Goal: Task Accomplishment & Management: Use online tool/utility

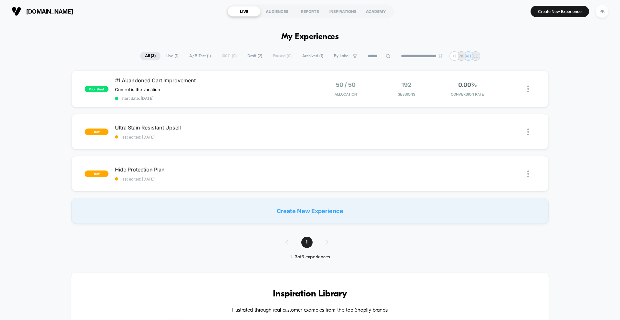
click at [331, 211] on div "Create New Experience" at bounding box center [309, 211] width 477 height 26
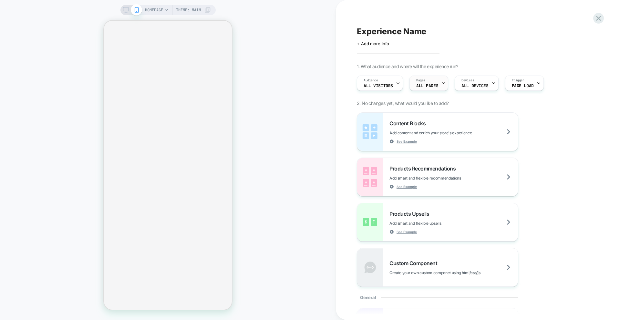
click at [435, 81] on div "Pages ALL PAGES" at bounding box center [427, 83] width 35 height 15
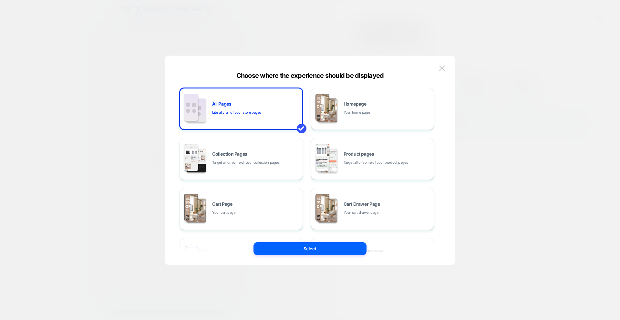
click at [379, 162] on div "HOMEPAGE Theme: MAIN Experience Name Click to edit experience details + Add mor…" at bounding box center [310, 160] width 620 height 320
click at [372, 154] on div "HOMEPAGE Theme: MAIN Experience Name Click to edit experience details + Add mor…" at bounding box center [310, 160] width 620 height 320
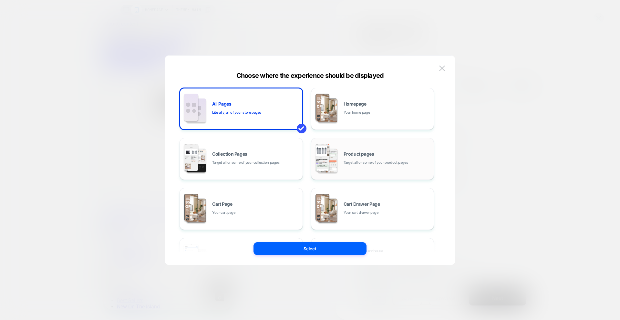
click at [0, 0] on div "Product pages Target all or some of your product pages" at bounding box center [0, 0] width 0 height 0
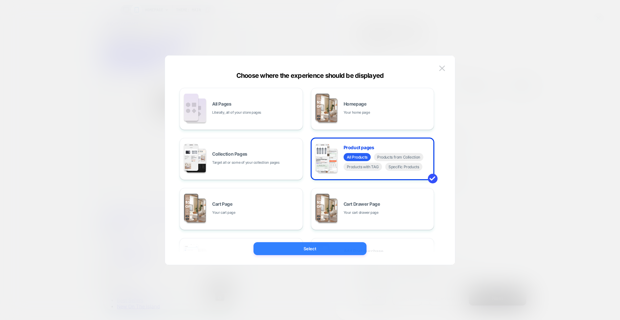
click at [331, 249] on button "Select" at bounding box center [310, 248] width 113 height 13
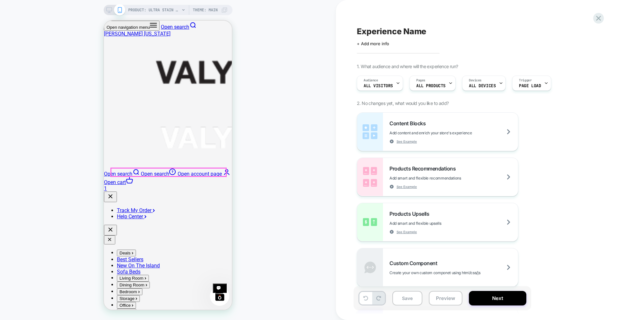
scroll to position [65, 0]
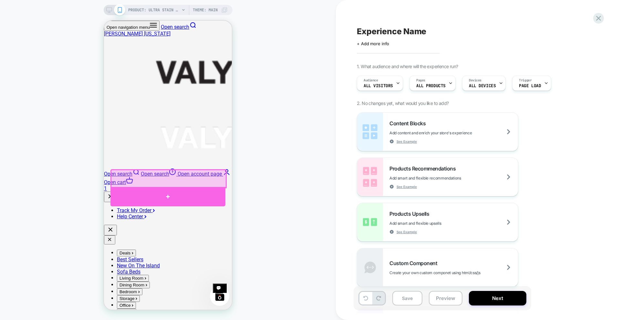
click at [164, 194] on div at bounding box center [167, 196] width 115 height 19
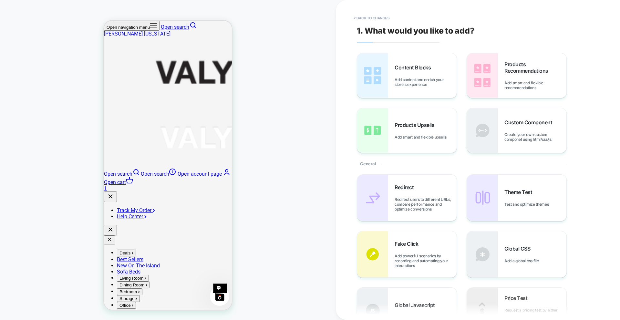
scroll to position [87, 0]
click at [524, 130] on div "Custom Component Create your own custom componet using html/css/js" at bounding box center [536, 130] width 62 height 23
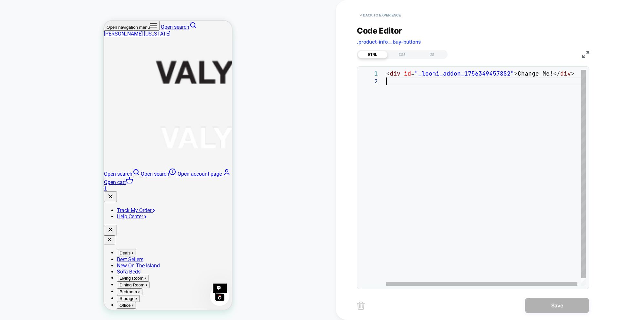
click at [412, 107] on div "< div id = "_loomi_addon_1756349457882" > Change Me! </ div >" at bounding box center [487, 182] width 203 height 224
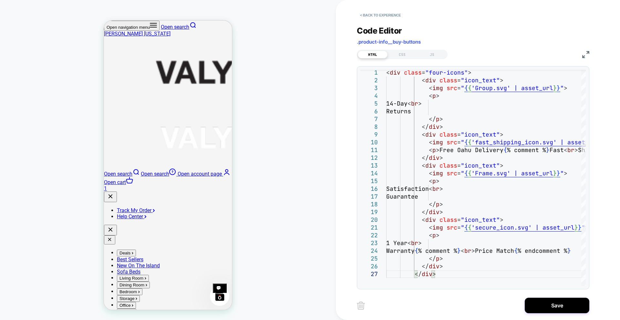
type textarea "**********"
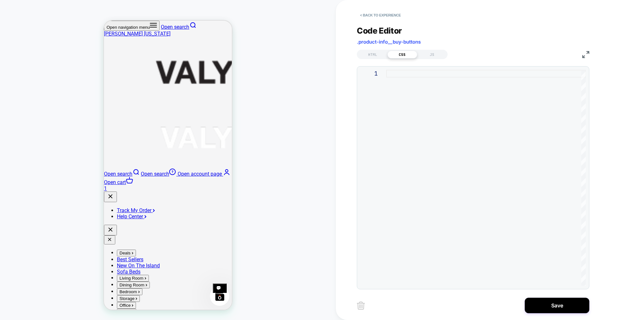
click at [418, 94] on div at bounding box center [486, 178] width 200 height 216
type textarea "********"
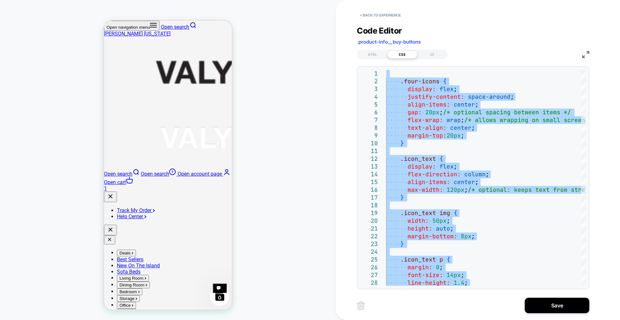
type textarea "**********"
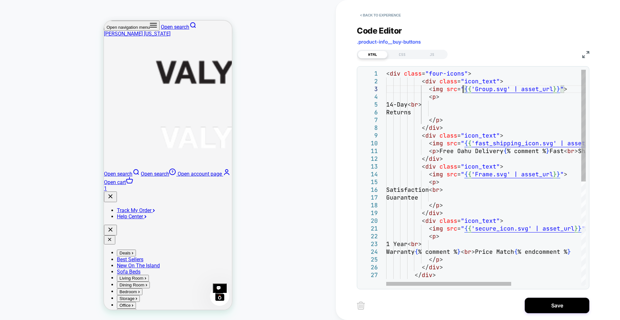
scroll to position [0, 0]
drag, startPoint x: 463, startPoint y: 88, endPoint x: 564, endPoint y: 89, distance: 101.4
click at [0, 0] on div "< div class = "four-icons" > < div class = "icon_text" > < img src = " { { 'Gro…" at bounding box center [0, 0] width 0 height 0
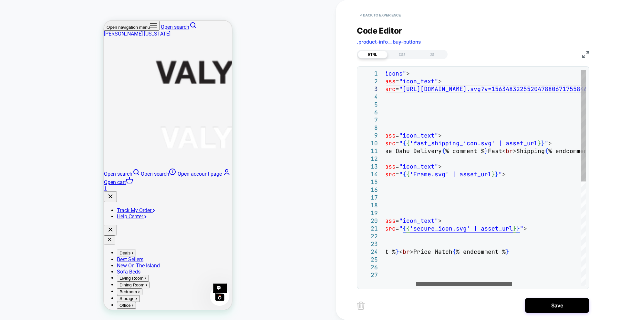
click at [416, 282] on div at bounding box center [464, 284] width 96 height 4
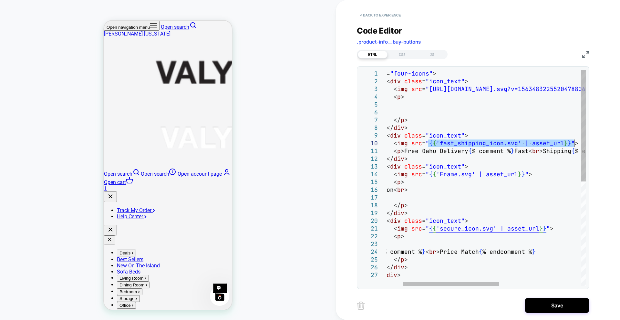
drag, startPoint x: 464, startPoint y: 142, endPoint x: 574, endPoint y: 146, distance: 109.6
click at [0, 0] on div "< div class = "four-icons" > < div class = "icon_text" > < img src = " [URL][DO…" at bounding box center [0, 0] width 0 height 0
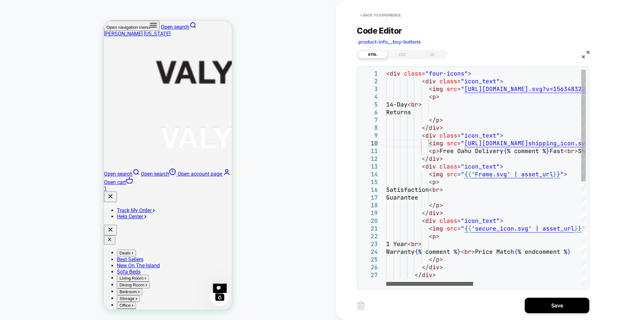
click at [386, 285] on div at bounding box center [429, 284] width 87 height 4
drag, startPoint x: 463, startPoint y: 173, endPoint x: 564, endPoint y: 175, distance: 100.1
click at [0, 0] on div "< div class = "four-icons" > < div class = "icon_text" > < img src = " [URL][DO…" at bounding box center [0, 0] width 0 height 0
click at [386, 285] on div at bounding box center [429, 284] width 87 height 4
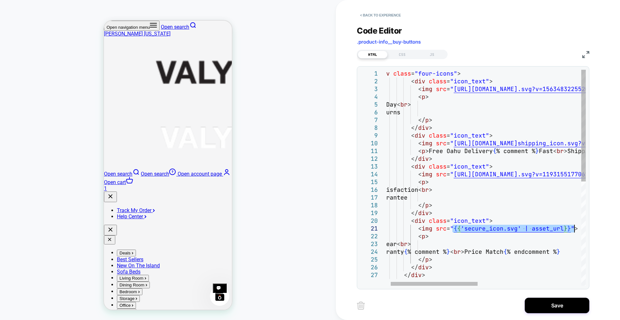
drag, startPoint x: 463, startPoint y: 229, endPoint x: 575, endPoint y: 229, distance: 112.1
click at [0, 0] on div "< div class = "four-icons" > < div class = "icon_text" > < img src = " [URL][DO…" at bounding box center [0, 0] width 0 height 0
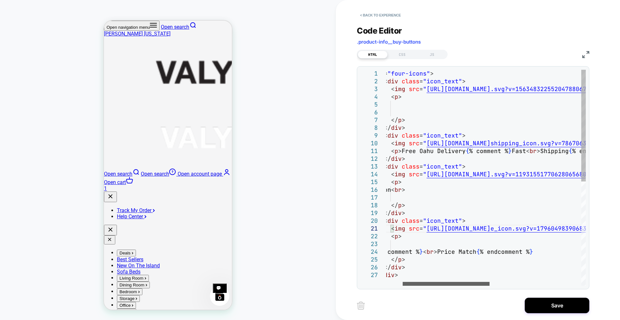
click at [479, 286] on div at bounding box center [446, 284] width 87 height 4
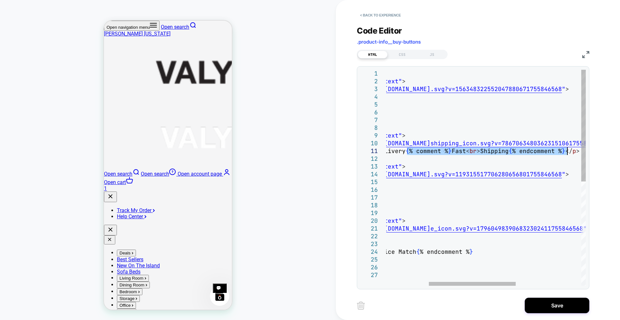
drag, startPoint x: 469, startPoint y: 149, endPoint x: 566, endPoint y: 154, distance: 97.0
click at [0, 0] on div "< div class = "four-icons" > < div class = "icon_text" > < img src = " [URL][DO…" at bounding box center [0, 0] width 0 height 0
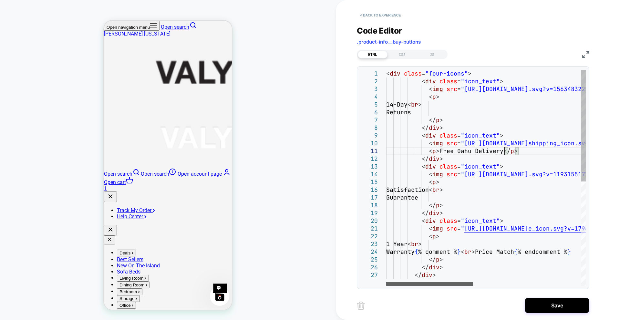
click at [405, 285] on div at bounding box center [429, 284] width 87 height 4
click at [0, 0] on div "< div class = "four-icons" > < div class = "icon_text" > < img src = " [URL][DO…" at bounding box center [0, 0] width 0 height 0
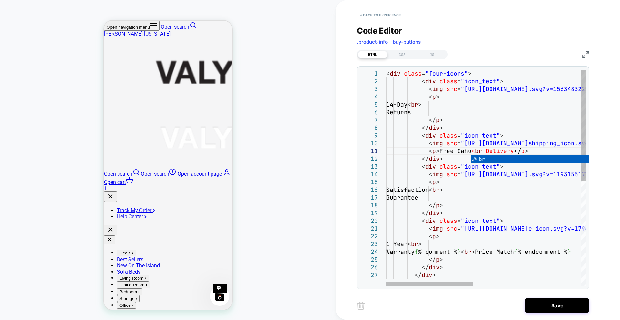
scroll to position [0, 101]
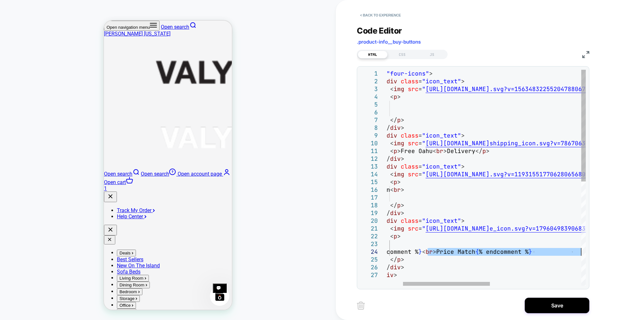
drag, startPoint x: 465, startPoint y: 252, endPoint x: 582, endPoint y: 250, distance: 116.6
click at [0, 0] on div "< div class = "four-icons" > < div class = "icon_text" > < img src = " [URL][DO…" at bounding box center [0, 0] width 0 height 0
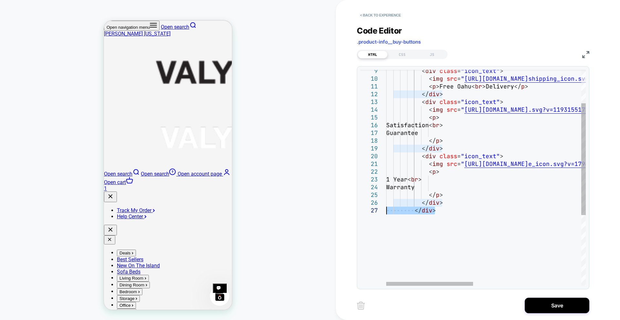
drag, startPoint x: 403, startPoint y: 210, endPoint x: 379, endPoint y: 209, distance: 24.2
click at [0, 0] on div "< div class = "icon_text" > < img src = " [URL][DOMAIN_NAME] shipping_icon.svg?…" at bounding box center [0, 0] width 0 height 0
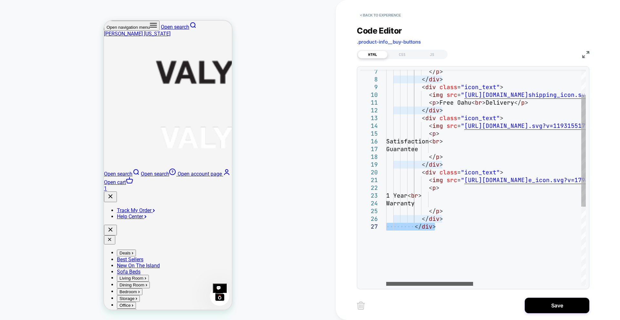
click at [418, 282] on div at bounding box center [429, 284] width 87 height 4
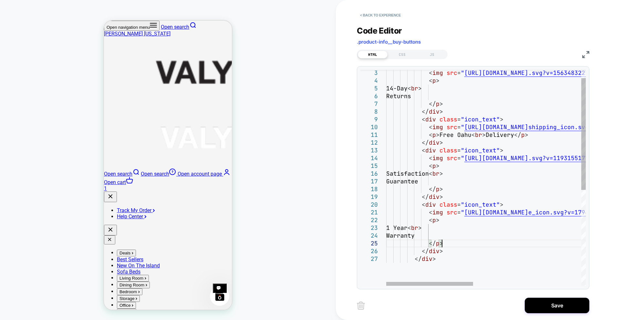
click at [0, 0] on div "< div class = "icon_text" > < img src = " [URL][DOMAIN_NAME] shipping_icon.svg?…" at bounding box center [0, 0] width 0 height 0
type textarea "**********"
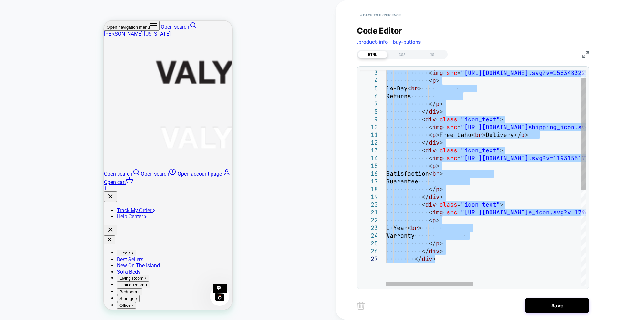
scroll to position [0, 0]
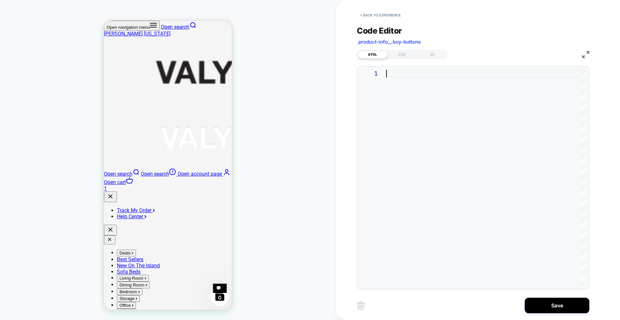
click at [415, 125] on div at bounding box center [486, 178] width 200 height 216
type textarea "**********"
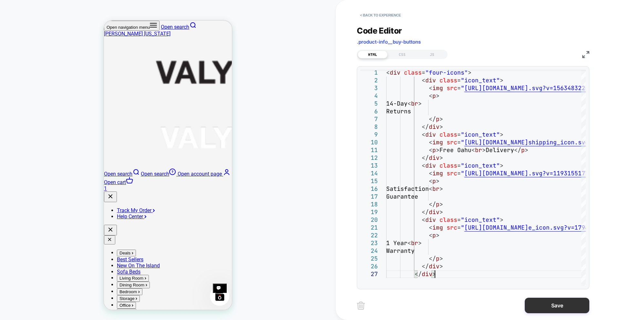
click at [539, 306] on button "Save" at bounding box center [557, 306] width 65 height 16
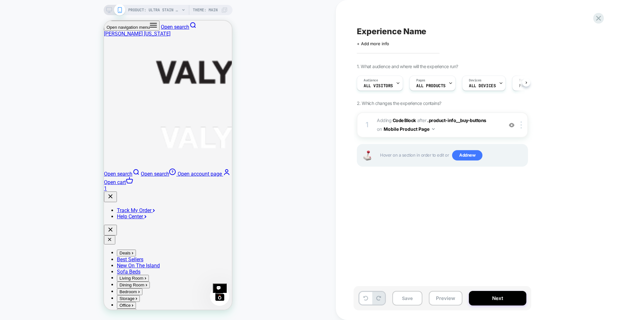
scroll to position [0, 0]
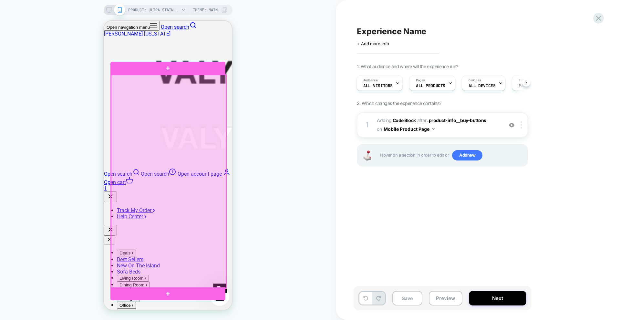
click at [114, 208] on div at bounding box center [168, 181] width 115 height 213
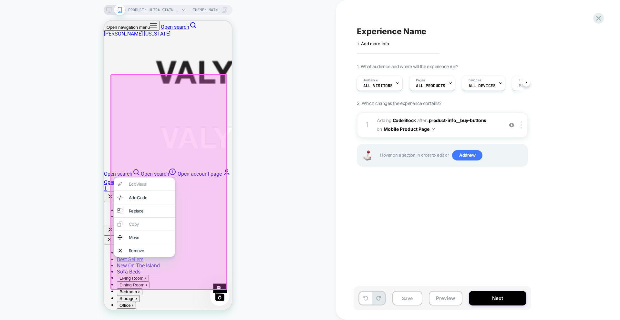
click at [335, 204] on div "PRODUCT: Ultra Stain Repellant [resistant] PRODUCT: Ultra Stain Repellant [resi…" at bounding box center [168, 159] width 336 height 307
click at [319, 202] on div "PRODUCT: Ultra Stain Repellant [resistant] PRODUCT: Ultra Stain Repellant [resi…" at bounding box center [168, 159] width 336 height 307
click at [316, 195] on div "PRODUCT: Ultra Stain Repellant [resistant] PRODUCT: Ultra Stain Repellant [resi…" at bounding box center [168, 159] width 336 height 307
click at [286, 72] on div "PRODUCT: Ultra Stain Repellant [resistant] PRODUCT: Ultra Stain Repellant [resi…" at bounding box center [168, 159] width 336 height 307
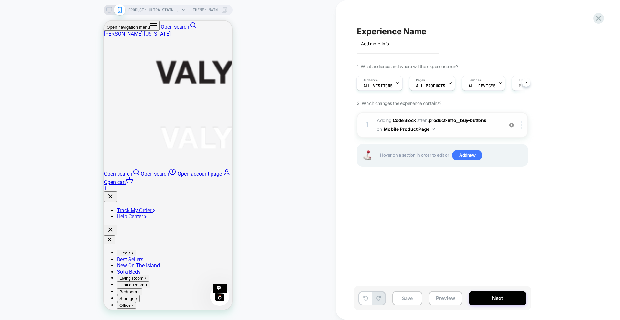
click at [520, 125] on div at bounding box center [522, 124] width 11 height 7
click at [521, 126] on img at bounding box center [521, 124] width 1 height 7
click at [524, 126] on div at bounding box center [522, 124] width 11 height 7
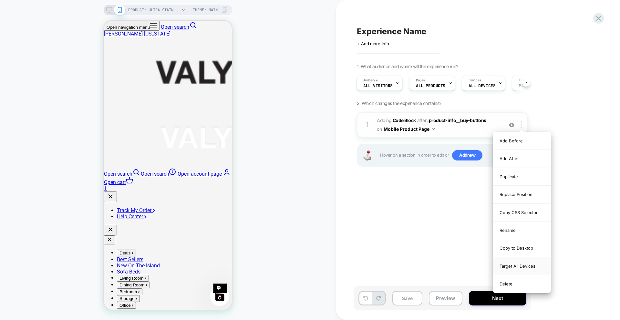
click at [523, 263] on div "Target All Devices" at bounding box center [521, 266] width 57 height 18
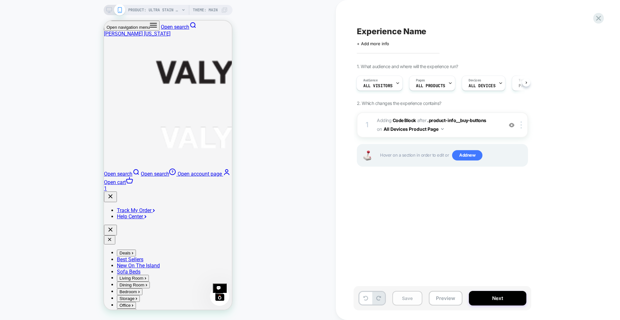
click at [415, 299] on button "Save" at bounding box center [407, 298] width 30 height 15
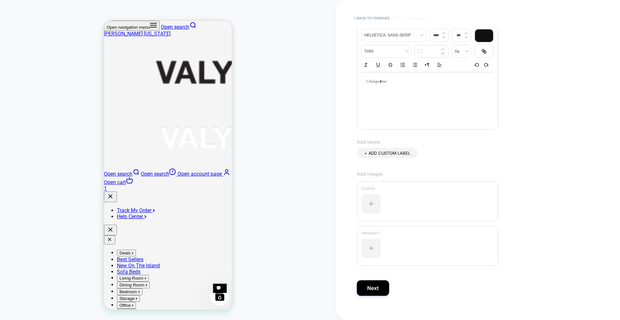
scroll to position [92, 0]
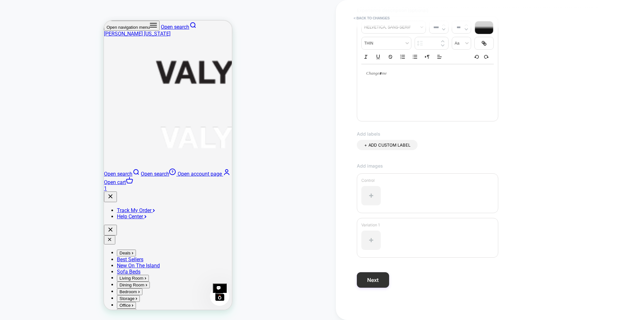
type input "**********"
click at [376, 277] on button "Next" at bounding box center [373, 280] width 32 height 16
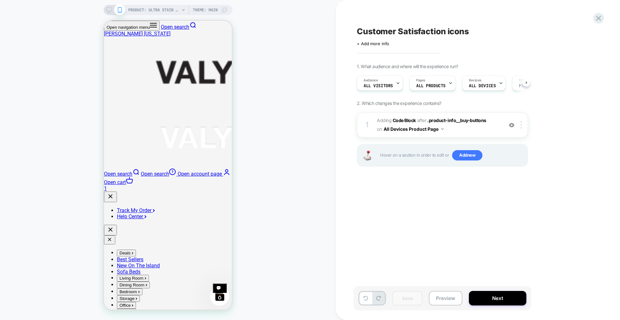
scroll to position [0, 0]
click at [445, 295] on button "Preview" at bounding box center [446, 298] width 34 height 15
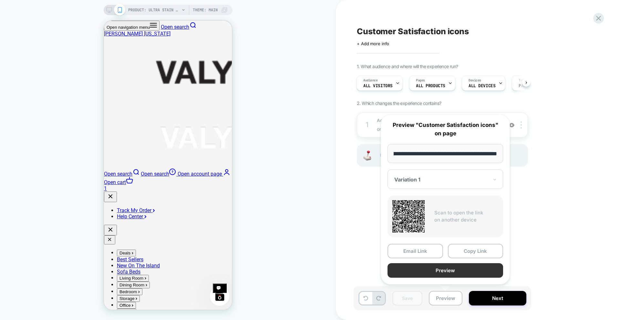
scroll to position [0, 0]
click at [428, 268] on button "Preview" at bounding box center [446, 270] width 116 height 15
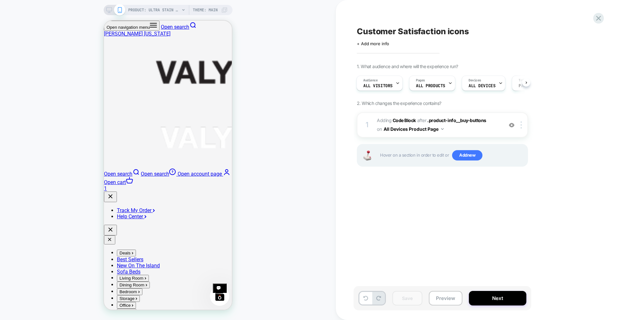
scroll to position [129, 0]
click at [434, 297] on button "Preview" at bounding box center [446, 298] width 34 height 15
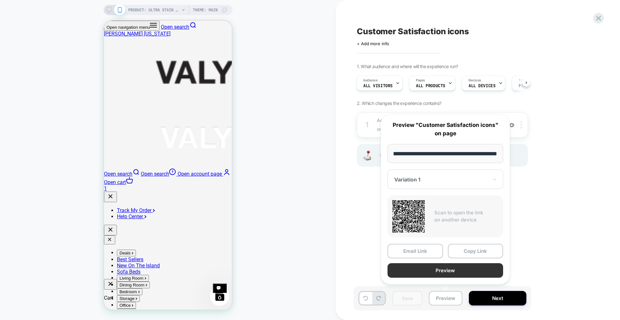
scroll to position [0, 0]
click at [440, 274] on button "Preview" at bounding box center [446, 270] width 116 height 15
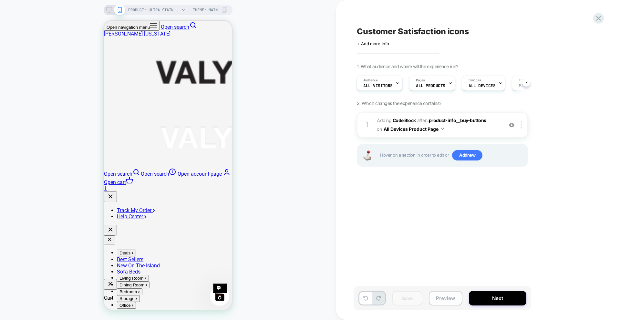
click at [449, 305] on button "Preview" at bounding box center [446, 298] width 34 height 15
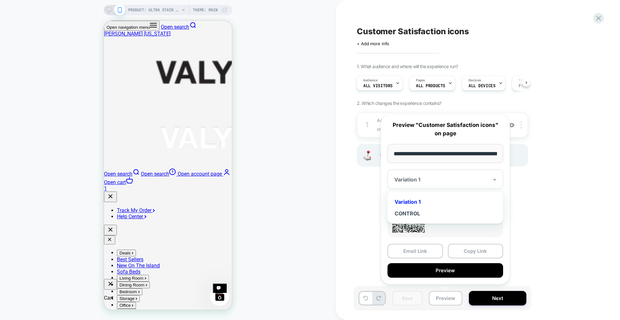
click at [433, 180] on div at bounding box center [441, 179] width 94 height 6
drag, startPoint x: 418, startPoint y: 215, endPoint x: 417, endPoint y: 246, distance: 31.0
click at [417, 215] on div "CONTROL" at bounding box center [445, 214] width 109 height 12
click at [443, 300] on button "Preview" at bounding box center [446, 298] width 34 height 15
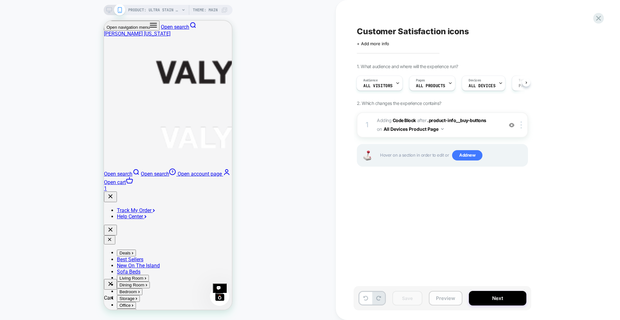
click at [448, 296] on button "Preview" at bounding box center [446, 298] width 34 height 15
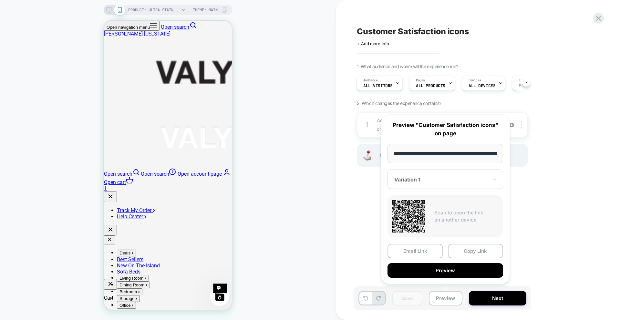
click at [419, 178] on div at bounding box center [441, 179] width 94 height 6
click at [415, 210] on div "CONTROL" at bounding box center [445, 214] width 109 height 12
click at [436, 271] on button "Preview" at bounding box center [446, 270] width 116 height 15
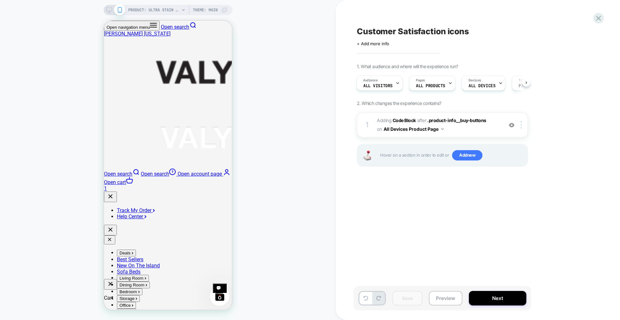
scroll to position [0, 2]
click at [492, 293] on button "Next" at bounding box center [497, 298] width 57 height 15
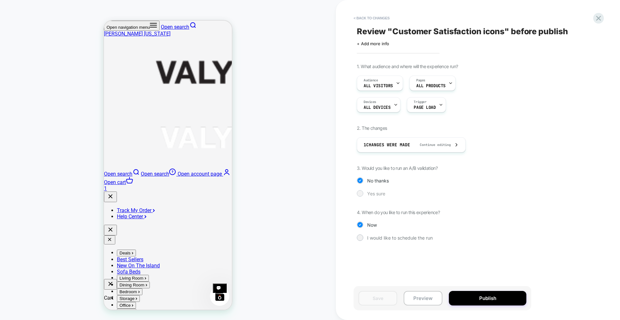
click at [380, 192] on span "Yes sure" at bounding box center [376, 193] width 18 height 5
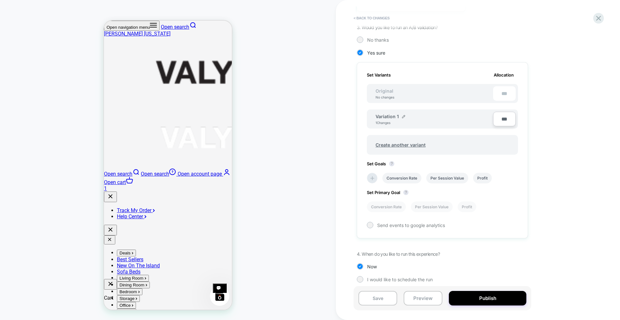
scroll to position [145, 0]
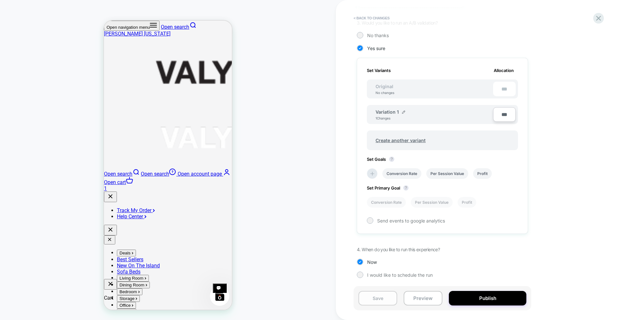
click at [381, 298] on button "Save" at bounding box center [378, 298] width 39 height 15
drag, startPoint x: 508, startPoint y: 168, endPoint x: 552, endPoint y: 164, distance: 43.8
click at [552, 164] on div "1. What audience and where will the experience run? Audience All Visitors Pages…" at bounding box center [475, 102] width 236 height 369
drag, startPoint x: 595, startPoint y: 18, endPoint x: 597, endPoint y: 16, distance: 3.3
click at [596, 17] on icon at bounding box center [598, 18] width 9 height 9
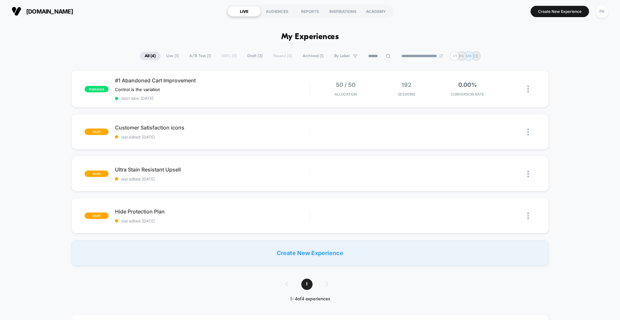
click at [269, 18] on section "LIVE AUDIENCES REPORTS INSPIRATIONS ACADEMY" at bounding box center [310, 11] width 197 height 16
drag, startPoint x: 287, startPoint y: 17, endPoint x: 286, endPoint y: 13, distance: 4.6
click at [287, 17] on section "LIVE AUDIENCES REPORTS INSPIRATIONS ACADEMY" at bounding box center [310, 11] width 197 height 16
click at [283, 9] on div "AUDIENCES" at bounding box center [277, 11] width 33 height 10
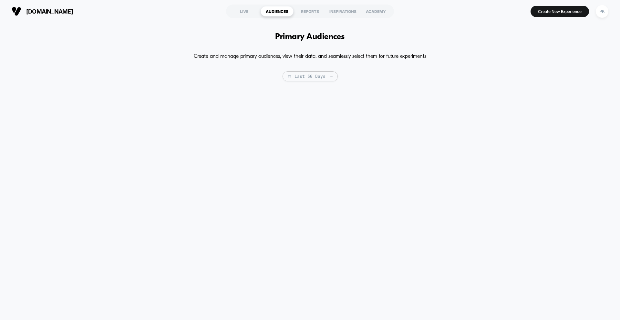
click at [310, 17] on section "LIVE AUDIENCES REPORTS INSPIRATIONS ACADEMY" at bounding box center [310, 11] width 197 height 16
click at [316, 13] on div "REPORTS" at bounding box center [310, 11] width 33 height 10
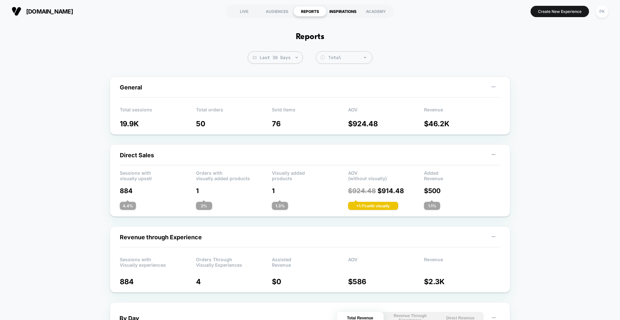
click at [348, 12] on div "INSPIRATIONS" at bounding box center [343, 11] width 33 height 10
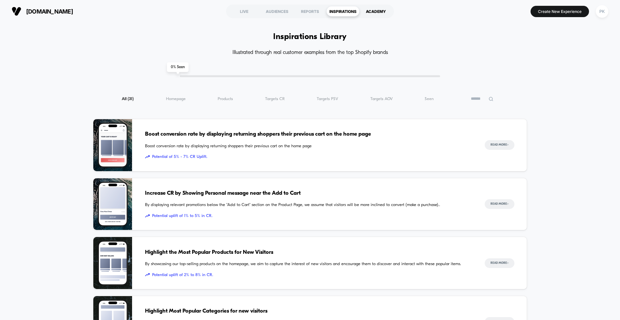
click at [375, 9] on div "ACADEMY" at bounding box center [375, 11] width 33 height 10
click at [238, 6] on div "LIVE" at bounding box center [244, 11] width 33 height 10
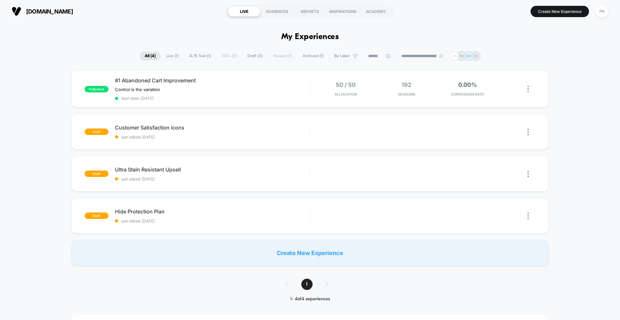
click at [245, 55] on span "Draft ( 3 )" at bounding box center [255, 56] width 25 height 9
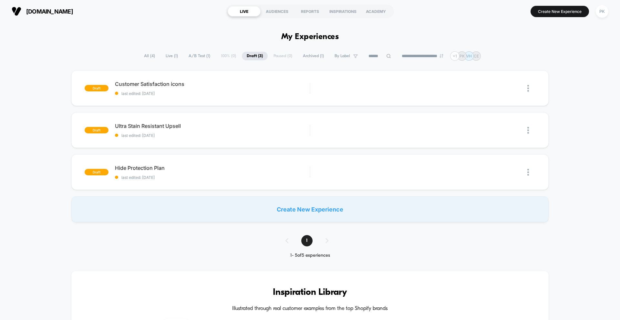
click at [139, 57] on span "All ( 4 )" at bounding box center [149, 56] width 21 height 9
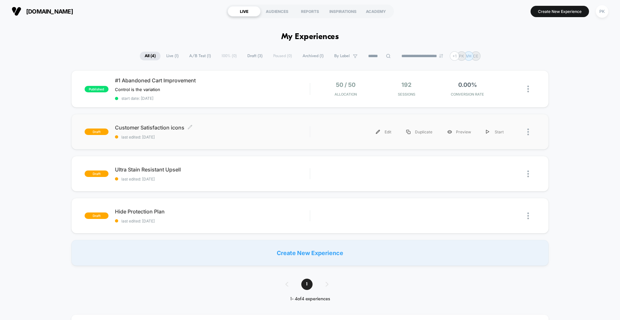
click at [234, 123] on div "draft Customer Satisfaction icons Click to edit experience details Click to edi…" at bounding box center [309, 132] width 477 height 36
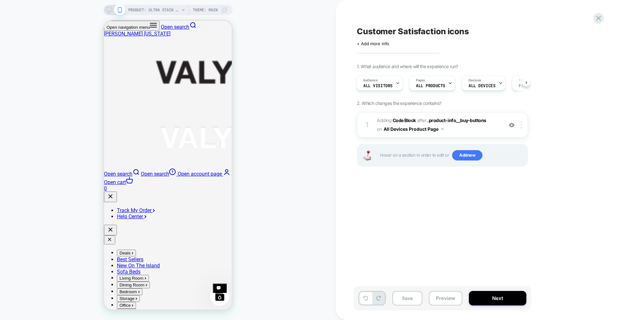
scroll to position [97, 0]
click at [504, 122] on div "1 Adding Code Block AFTER .product-info__buy-buttons .product-info__buy-buttons…" at bounding box center [442, 124] width 171 height 25
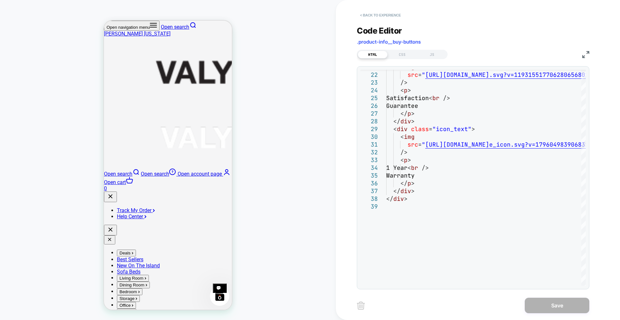
click at [364, 16] on button "< Back to experience" at bounding box center [380, 15] width 47 height 10
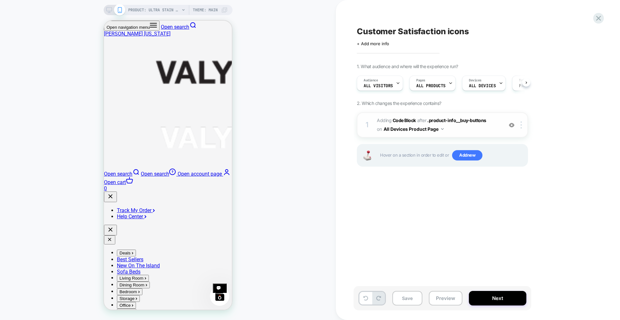
scroll to position [0, 0]
click at [520, 124] on div at bounding box center [522, 124] width 11 height 7
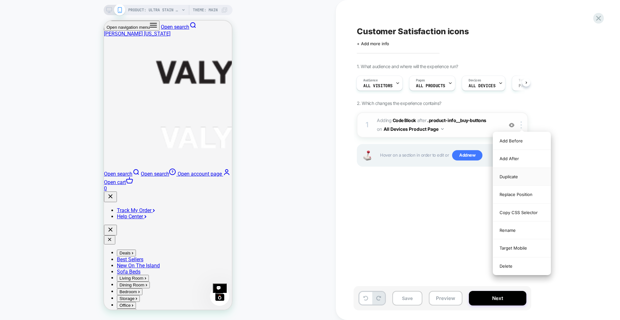
click at [509, 178] on div "Duplicate" at bounding box center [521, 177] width 57 height 18
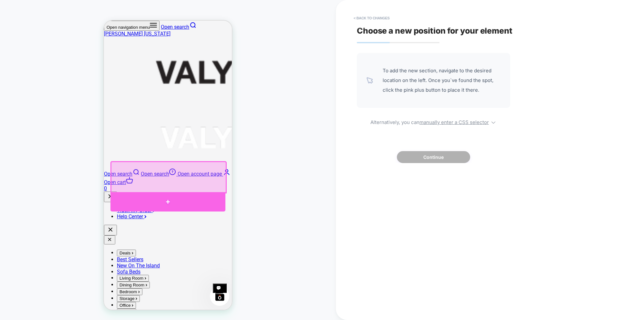
click at [167, 198] on div at bounding box center [167, 201] width 115 height 19
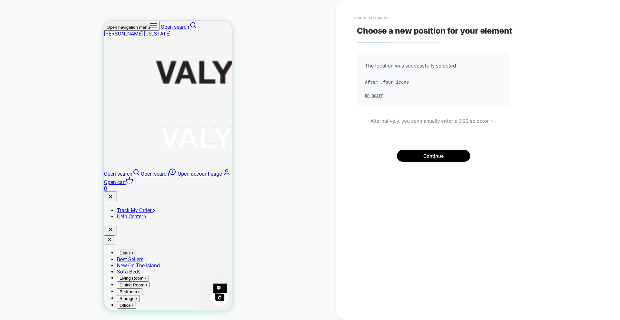
click at [357, 17] on button "< Back to changes" at bounding box center [371, 18] width 43 height 10
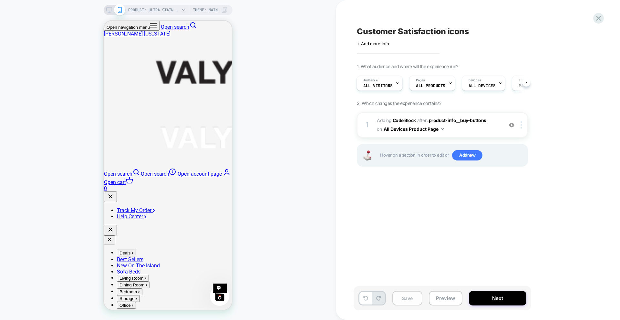
click at [407, 301] on button "Save" at bounding box center [407, 298] width 30 height 15
click at [601, 18] on icon at bounding box center [598, 18] width 9 height 9
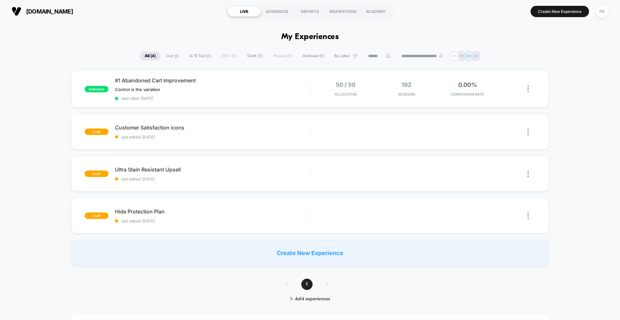
click at [162, 55] on span "Live ( 1 )" at bounding box center [172, 56] width 22 height 9
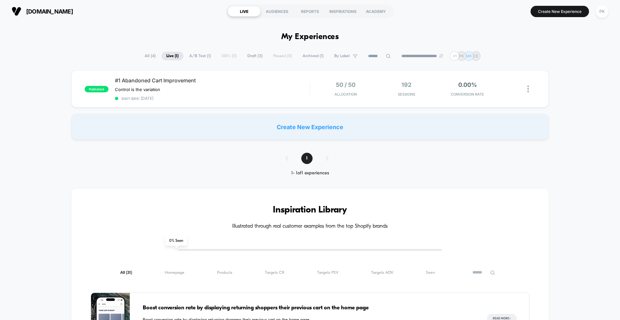
click at [149, 56] on span "All ( 4 )" at bounding box center [150, 56] width 21 height 9
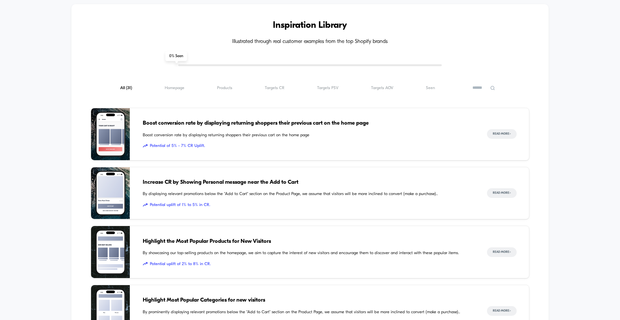
scroll to position [323, 0]
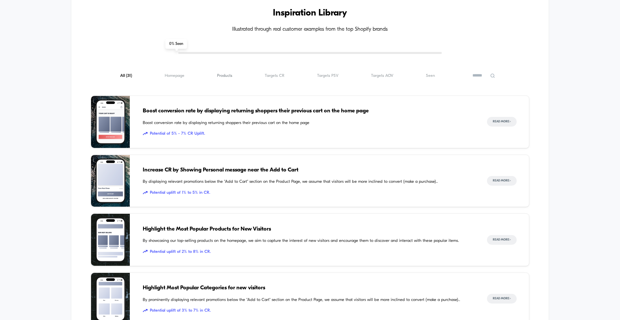
click at [230, 76] on span "Products ( 31 )" at bounding box center [224, 75] width 15 height 5
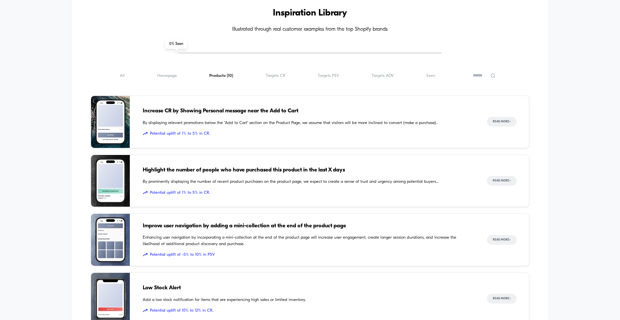
click at [253, 169] on span "Highlight the number of people who have purchased this product in the last X da…" at bounding box center [308, 170] width 331 height 8
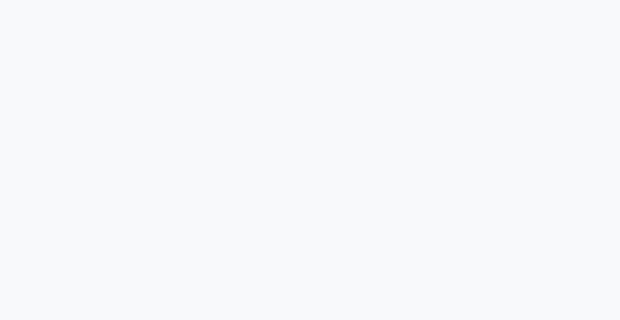
scroll to position [1486, 0]
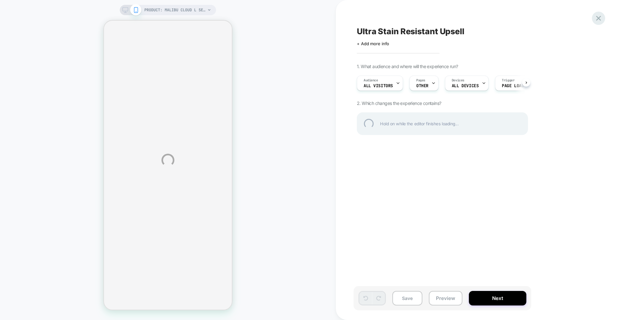
click at [604, 17] on div at bounding box center [598, 18] width 13 height 13
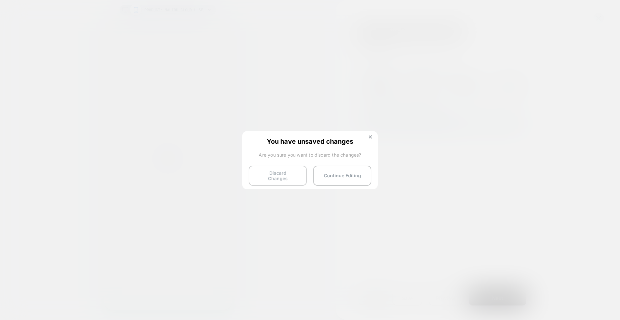
click at [270, 170] on button "Discard Changes" at bounding box center [278, 176] width 58 height 20
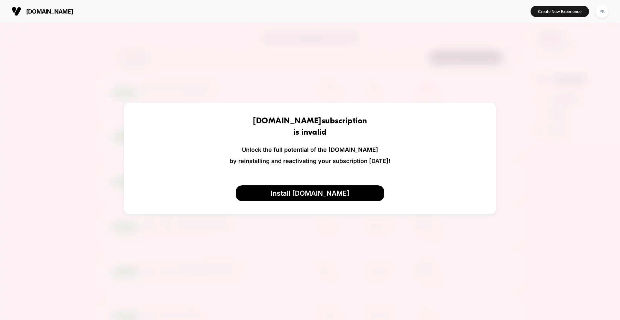
click at [610, 12] on button "PK" at bounding box center [602, 11] width 16 height 13
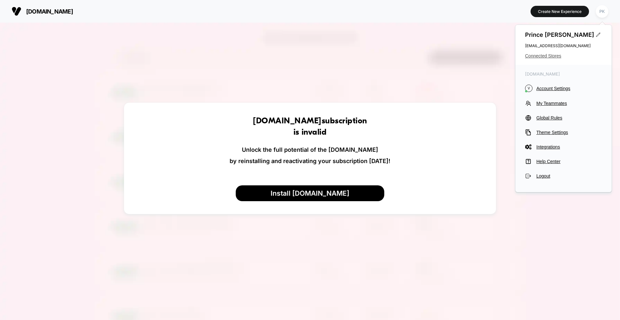
click at [539, 58] on div "Prince Kamboj [EMAIL_ADDRESS][DOMAIN_NAME] Connected Stores" at bounding box center [563, 45] width 96 height 40
click at [539, 58] on span "Connected Stores" at bounding box center [563, 55] width 77 height 5
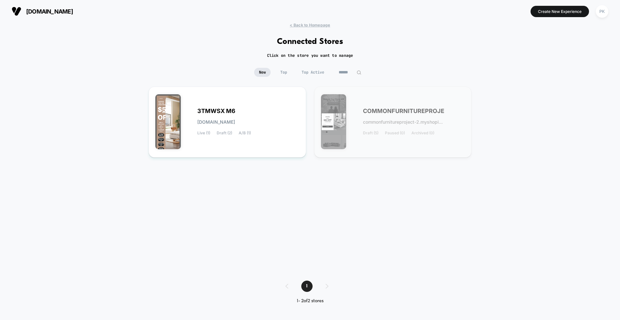
click at [426, 109] on span "COMMONFURNITUREPROJE" at bounding box center [403, 111] width 81 height 5
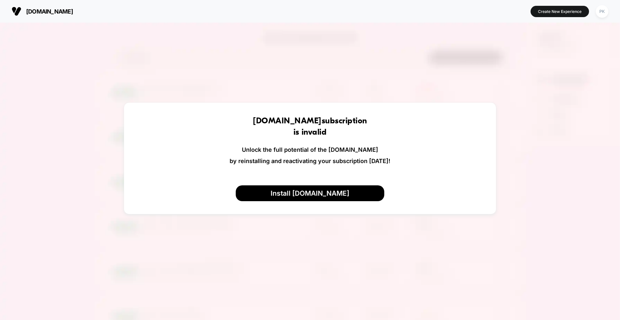
drag, startPoint x: 421, startPoint y: 41, endPoint x: 404, endPoint y: 42, distance: 17.1
